Goal: Information Seeking & Learning: Find specific fact

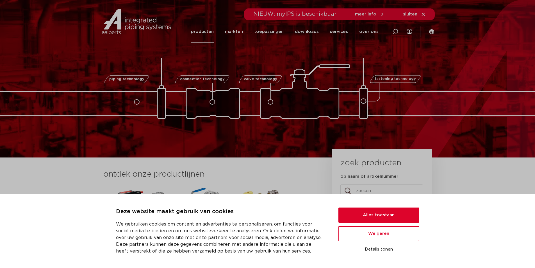
click at [206, 31] on link "producten" at bounding box center [202, 31] width 23 height 23
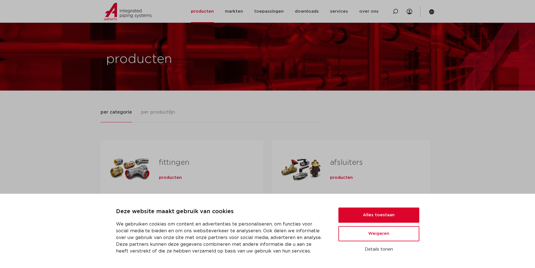
scroll to position [112, 0]
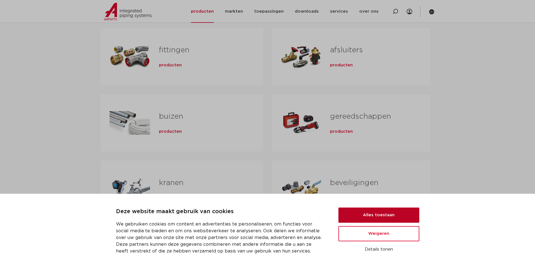
click at [369, 212] on button "Alles toestaan" at bounding box center [379, 214] width 81 height 15
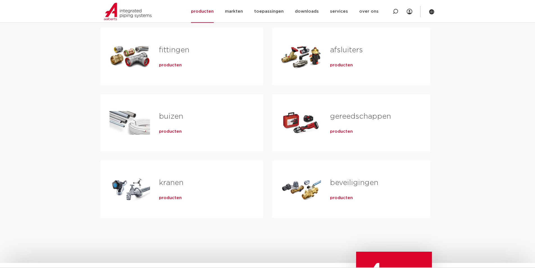
click at [348, 132] on span "producten" at bounding box center [341, 132] width 23 height 6
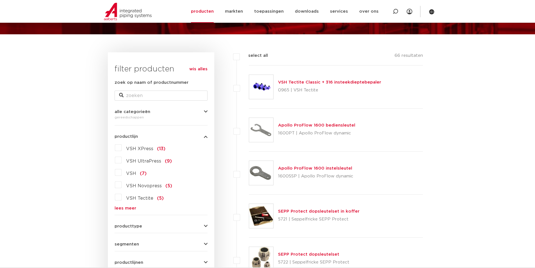
scroll to position [84, 0]
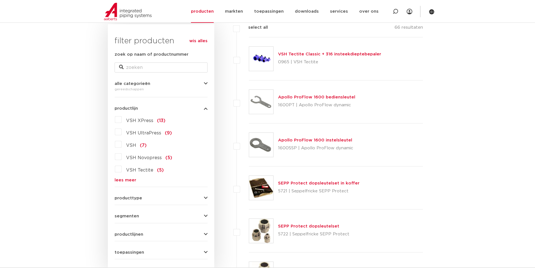
click at [122, 118] on label "VSH XPress (13)" at bounding box center [144, 119] width 44 height 9
click at [0, 0] on input "VSH XPress (13)" at bounding box center [0, 0] width 0 height 0
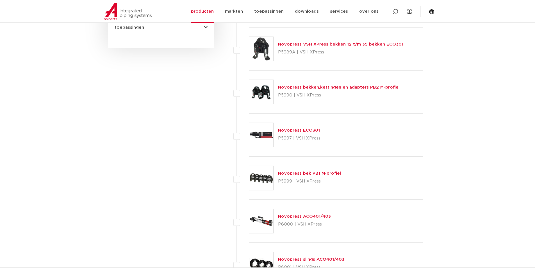
scroll to position [337, 0]
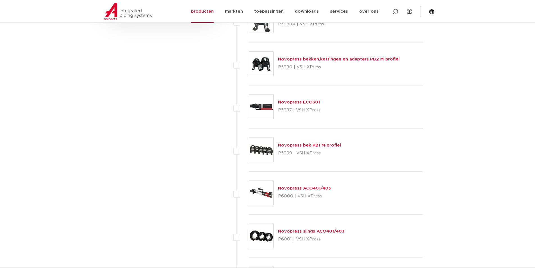
click at [300, 102] on link "Novopress ECO301" at bounding box center [299, 102] width 42 height 4
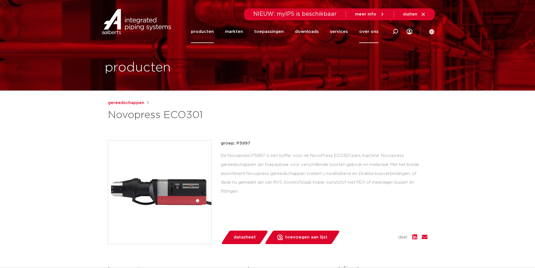
click at [367, 32] on link "over ons" at bounding box center [368, 31] width 19 height 23
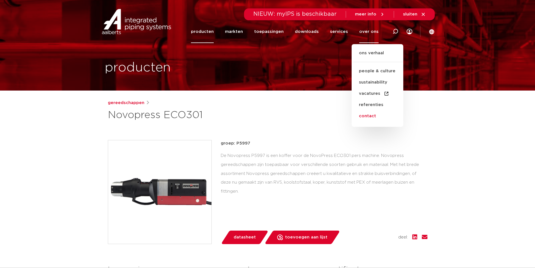
click at [373, 114] on link "contact" at bounding box center [378, 115] width 52 height 11
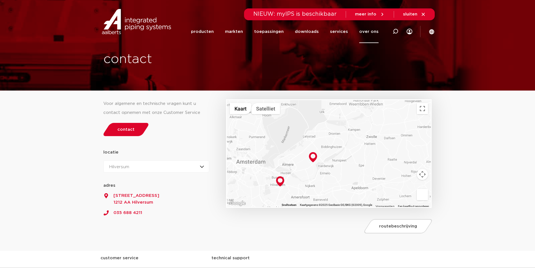
drag, startPoint x: 382, startPoint y: 129, endPoint x: 365, endPoint y: 139, distance: 19.2
click at [365, 139] on div at bounding box center [329, 153] width 204 height 107
click at [205, 32] on link "producten" at bounding box center [202, 31] width 23 height 23
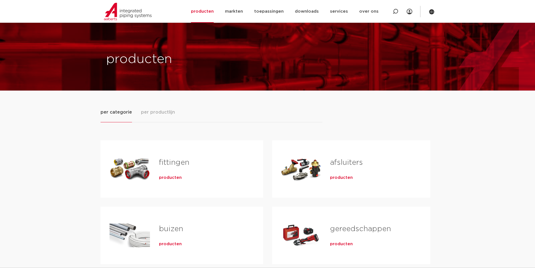
scroll to position [84, 0]
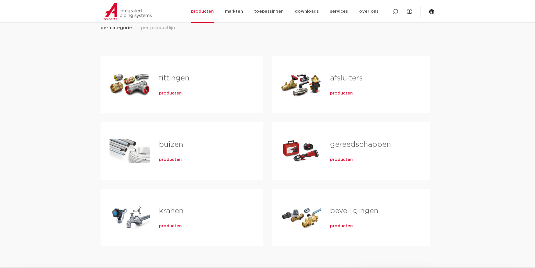
click at [336, 160] on span "producten" at bounding box center [341, 160] width 23 height 6
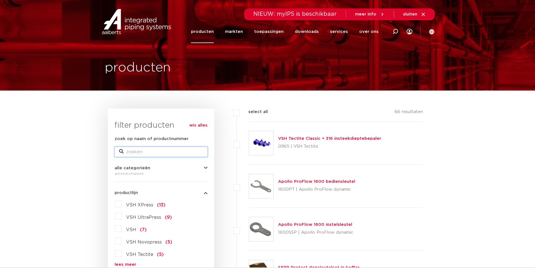
click at [136, 148] on input "zoek op naam of productnummer" at bounding box center [161, 152] width 93 height 10
type input "aco 103"
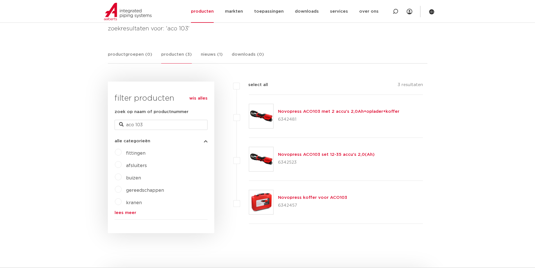
scroll to position [112, 0]
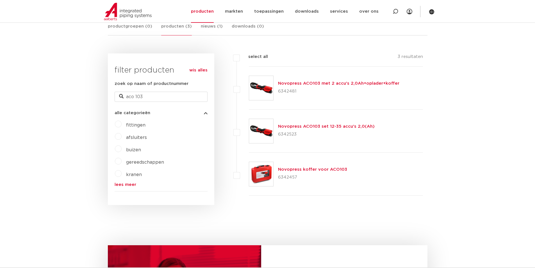
click at [327, 83] on link "Novopress ACO103 met 2 accu's 2,0Ah+oplader+koffer" at bounding box center [338, 83] width 121 height 4
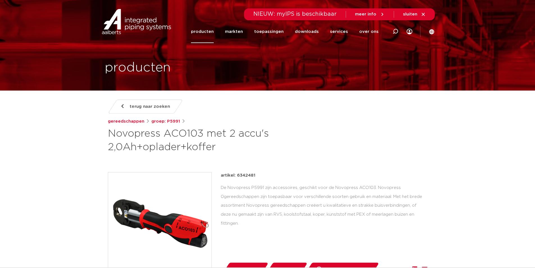
click at [147, 103] on span "terug naar zoeken" at bounding box center [150, 106] width 40 height 9
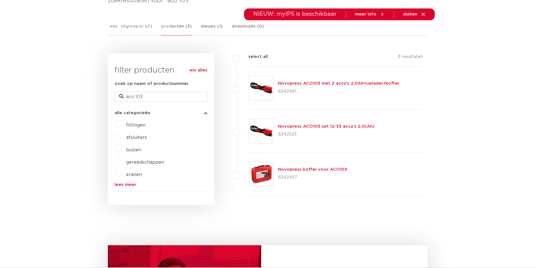
scroll to position [112, 0]
click at [151, 97] on input "aco 103" at bounding box center [161, 97] width 93 height 10
type input "aco 203"
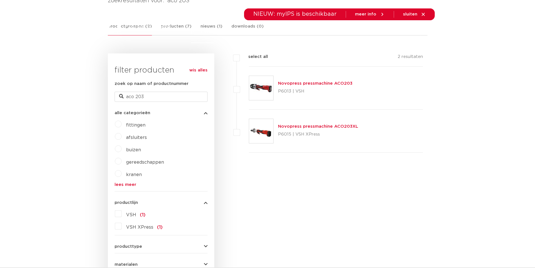
click at [316, 127] on link "Novopress pressmachine ACO203XL" at bounding box center [318, 126] width 80 height 4
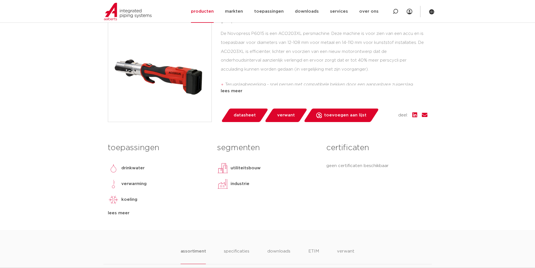
scroll to position [84, 0]
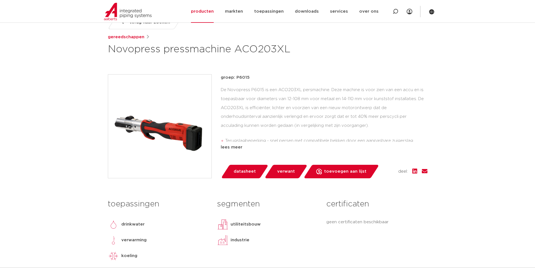
drag, startPoint x: 237, startPoint y: 49, endPoint x: 290, endPoint y: 51, distance: 53.1
click at [290, 51] on h1 "Novopress pressmachine ACO203XL" at bounding box center [213, 49] width 211 height 13
copy h1 "ACO203XL"
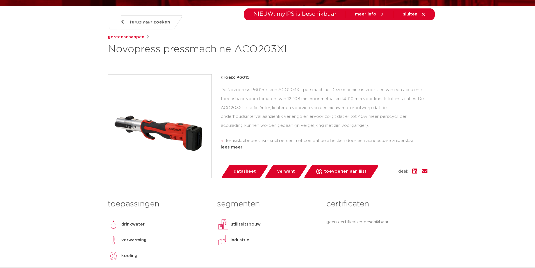
scroll to position [0, 0]
